Goal: Navigation & Orientation: Find specific page/section

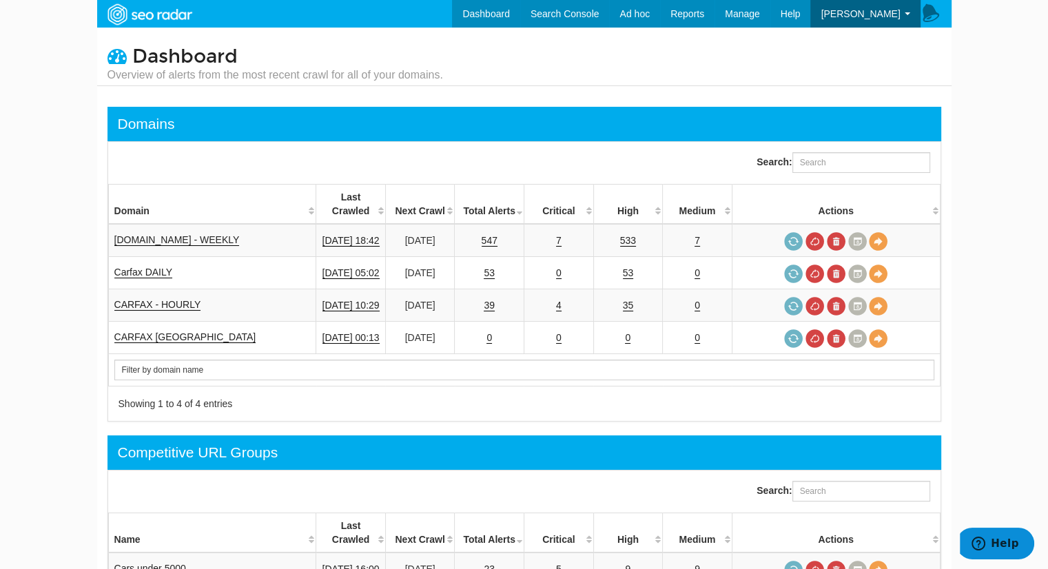
scroll to position [55, 0]
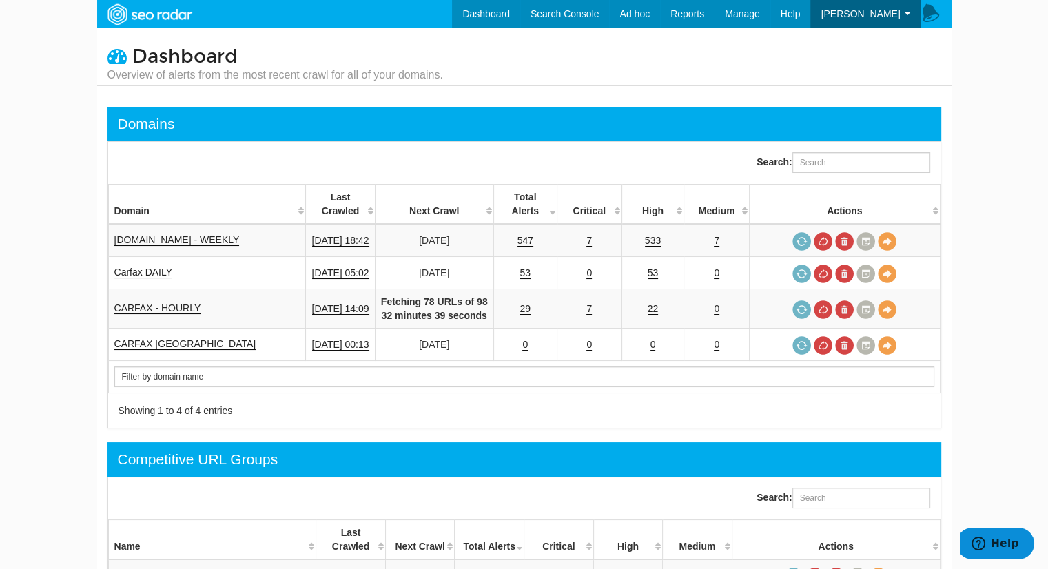
click at [930, 11] on icon at bounding box center [931, 13] width 21 height 21
click at [487, 8] on link "Dashboard" at bounding box center [486, 14] width 68 height 28
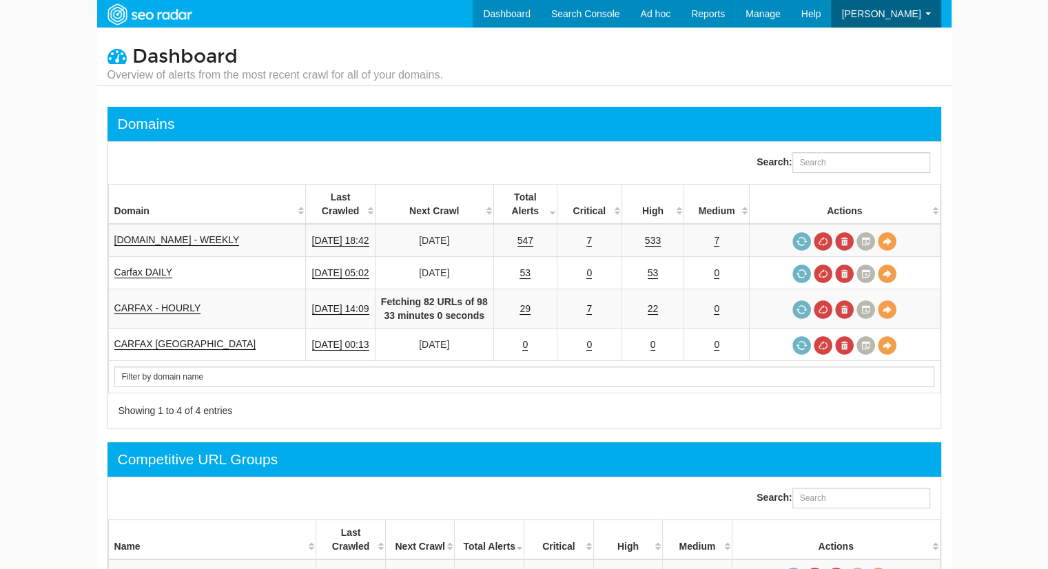
scroll to position [55, 0]
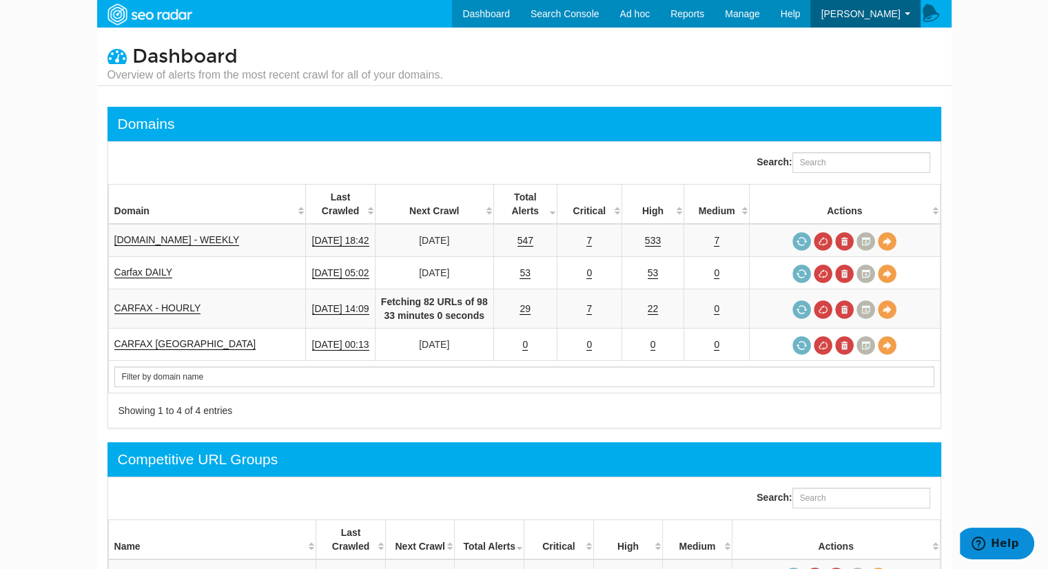
click at [53, 401] on body "Dashboard Search Console Keyword Winners and Losers Page Winners and Losers Arc…" at bounding box center [524, 284] width 1048 height 569
